Goal: Task Accomplishment & Management: Manage account settings

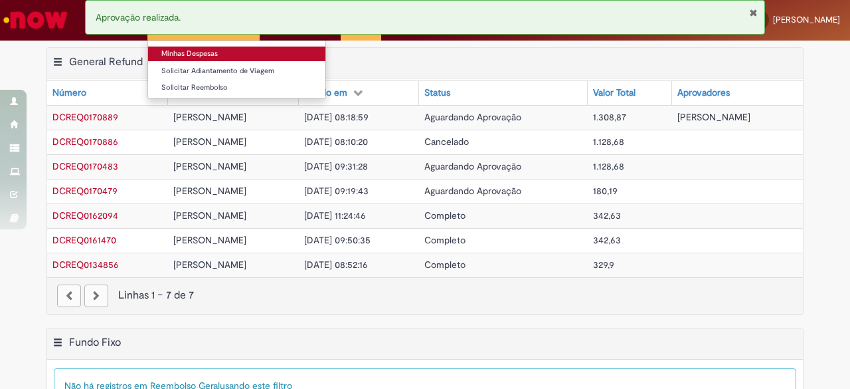
click at [230, 51] on link "Minhas Despesas" at bounding box center [236, 54] width 177 height 15
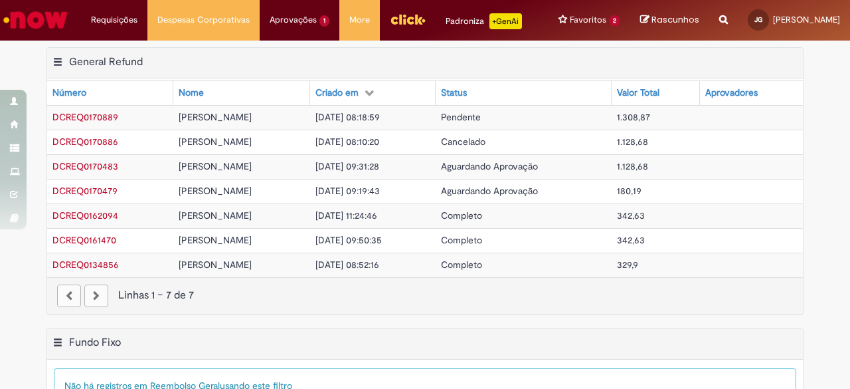
click at [380, 123] on span "[DATE] 08:18:59" at bounding box center [348, 117] width 64 height 12
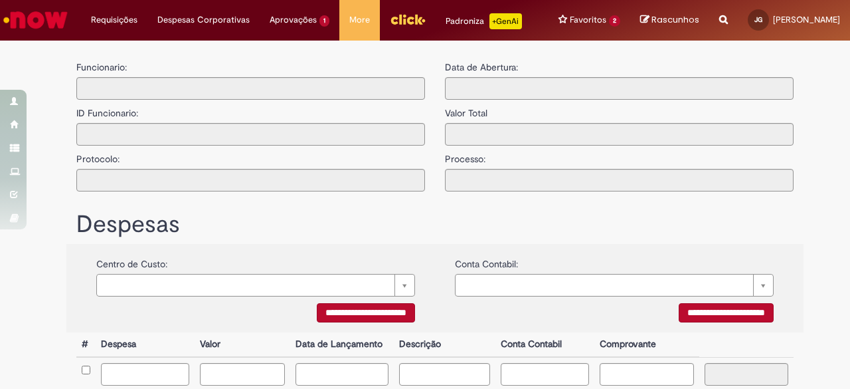
type input "**********"
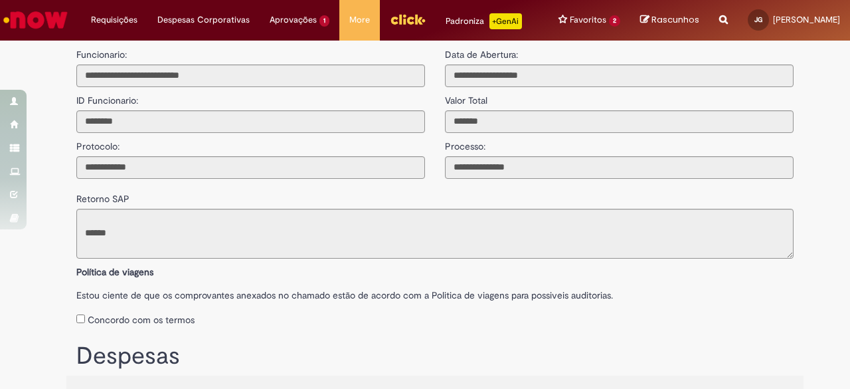
scroll to position [42, 0]
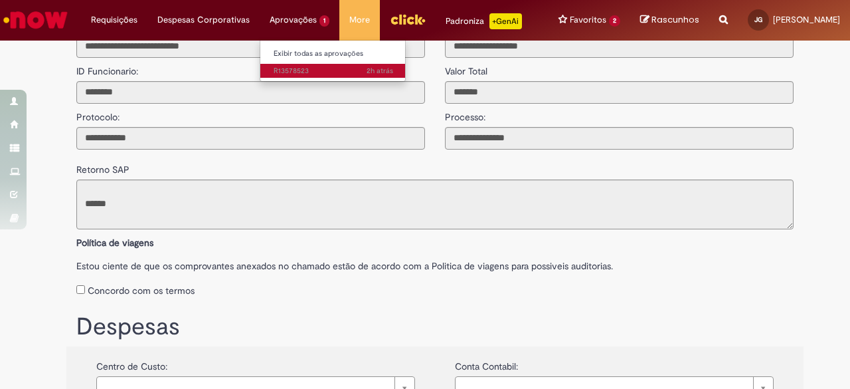
click at [274, 66] on span "2h atrás 2 horas atrás R13578523" at bounding box center [334, 71] width 120 height 11
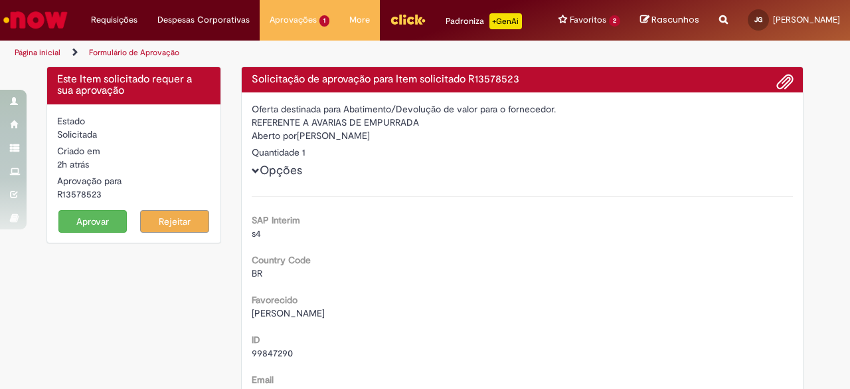
click at [99, 230] on button "Aprovar" at bounding box center [92, 221] width 69 height 23
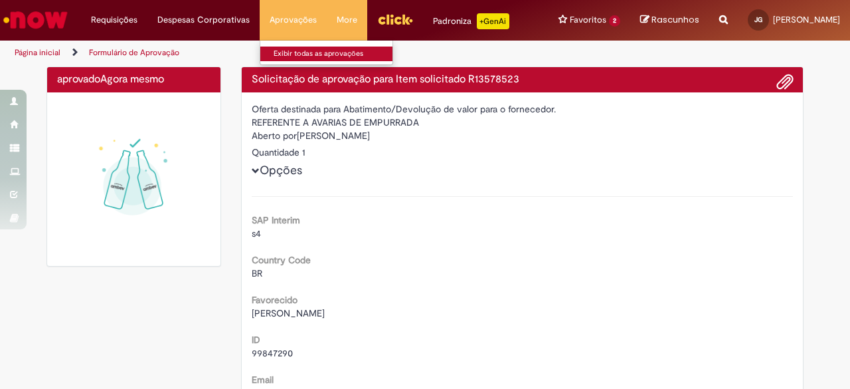
click at [275, 56] on link "Exibir todas as aprovações" at bounding box center [333, 54] width 146 height 15
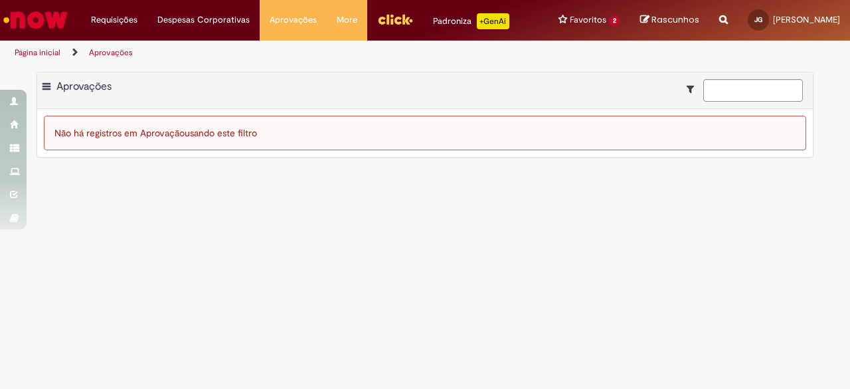
click at [272, 99] on div "Exportar como PDF Exportar como Excel Exportar como CSV Aprovações" at bounding box center [425, 90] width 776 height 37
